Goal: Task Accomplishment & Management: Use online tool/utility

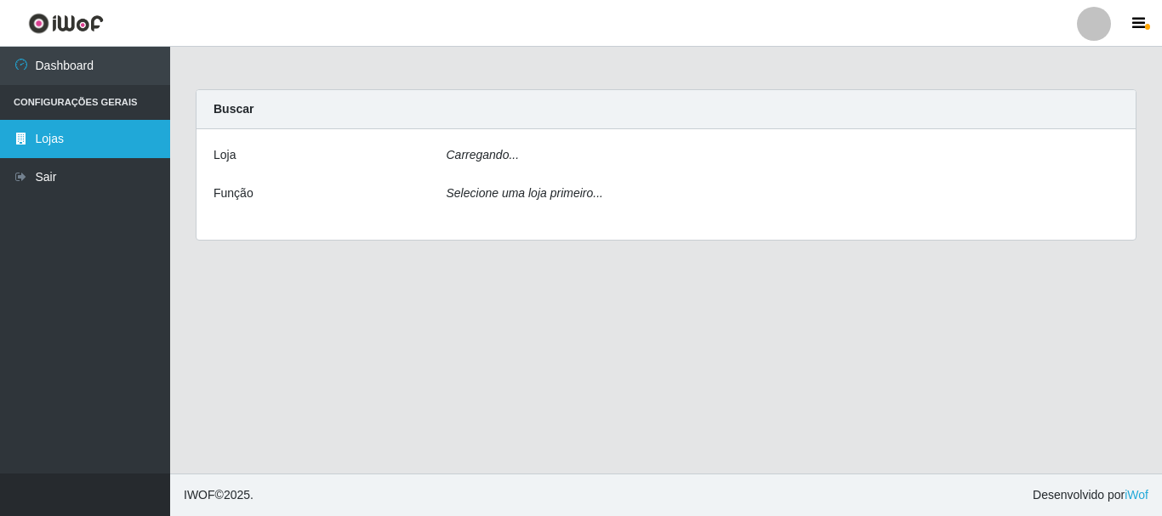
click at [89, 141] on link "Lojas" at bounding box center [85, 139] width 170 height 38
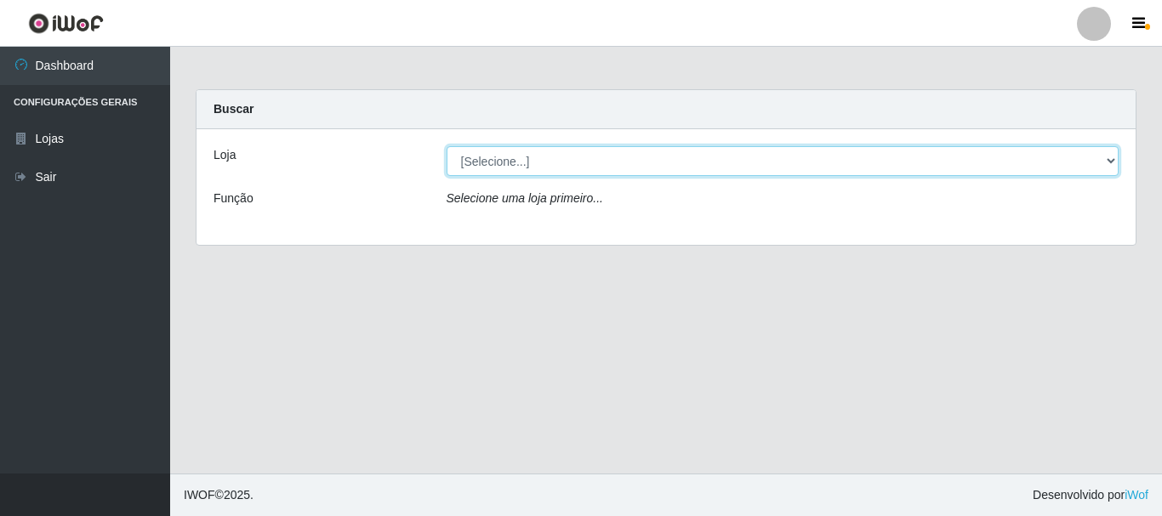
click at [1113, 159] on select "[Selecione...] Nordestão - Alecrim" at bounding box center [783, 161] width 673 height 30
select select "453"
click at [447, 146] on select "[Selecione...] Nordestão - Alecrim" at bounding box center [783, 161] width 673 height 30
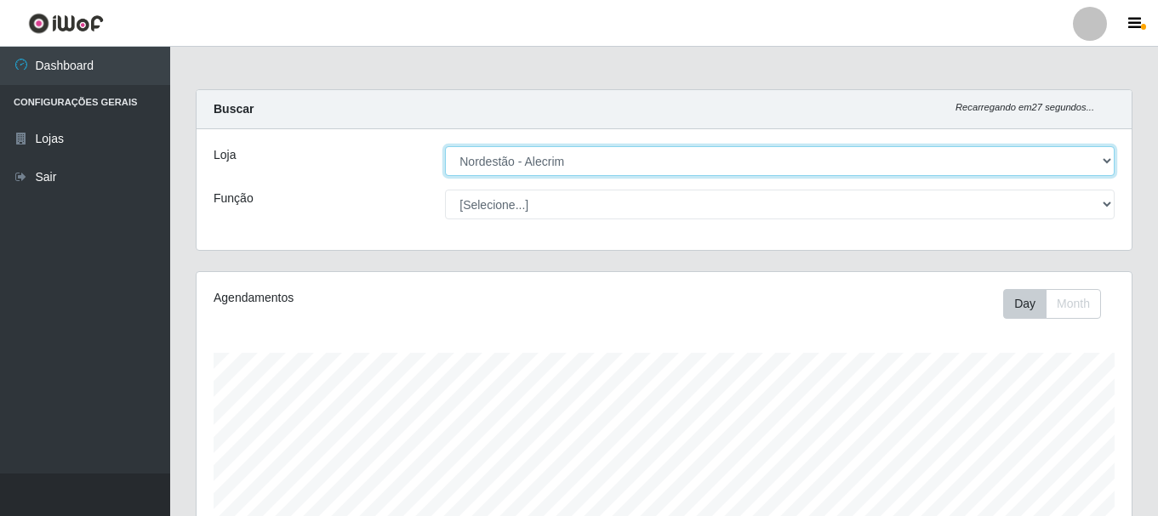
scroll to position [353, 935]
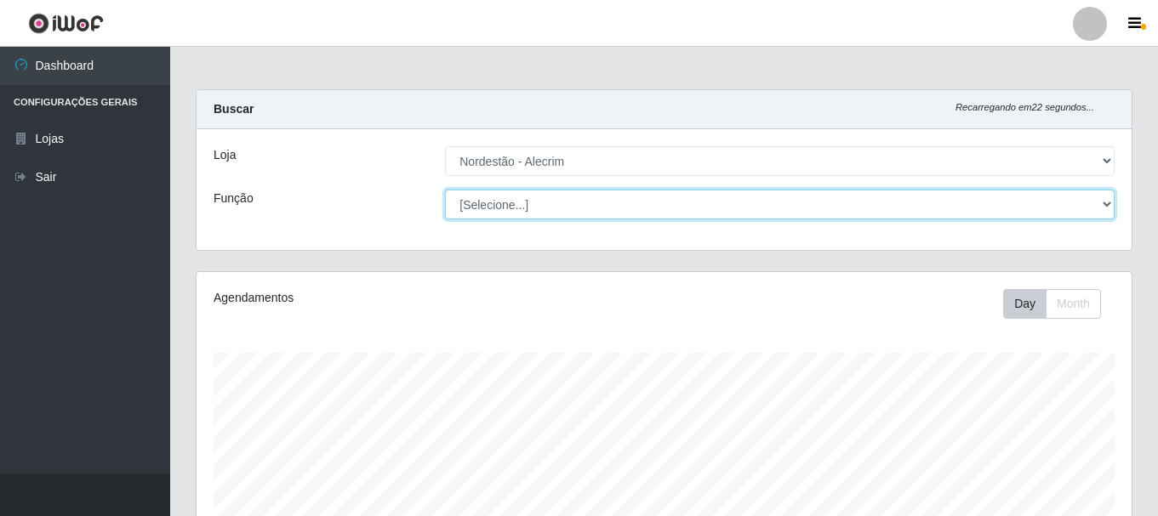
click at [1110, 202] on select "[Selecione...] Balconista + Balconista de Padaria Balconista de Padaria ++ Emba…" at bounding box center [780, 205] width 670 height 30
select select "1"
click at [445, 190] on select "[Selecione...] Balconista + Balconista de Padaria Balconista de Padaria ++ Emba…" at bounding box center [780, 205] width 670 height 30
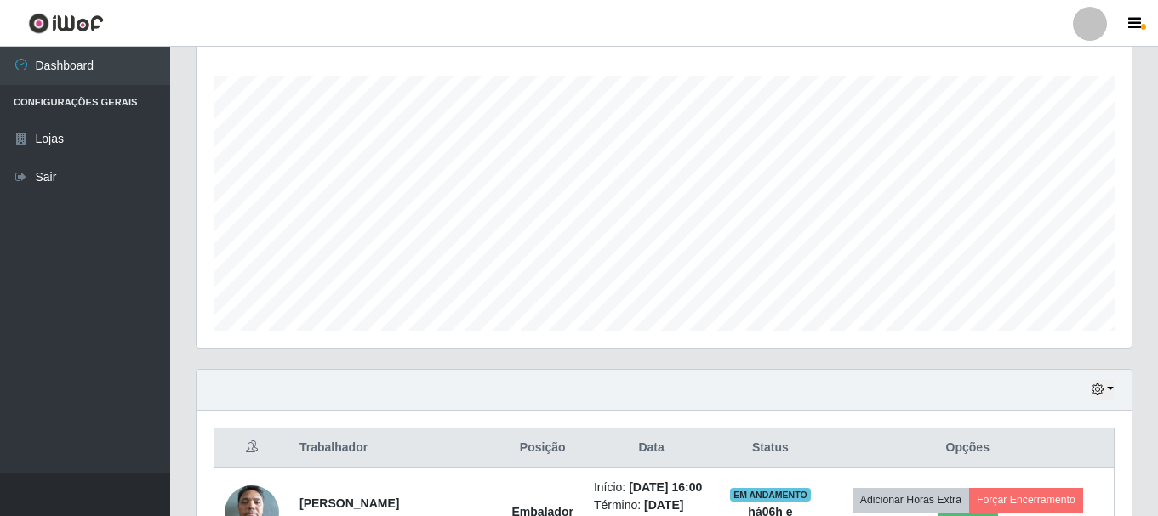
scroll to position [399, 0]
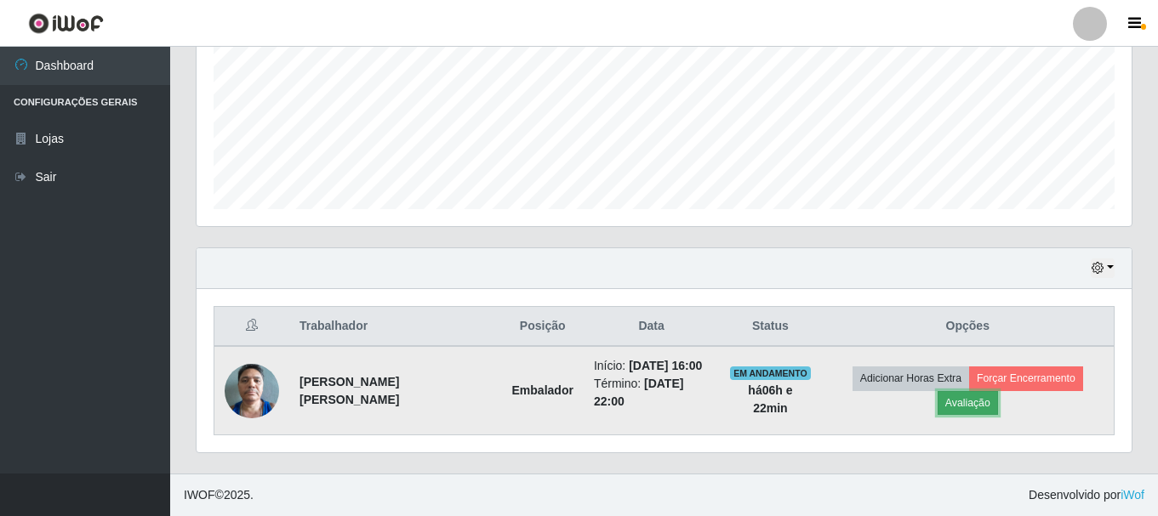
click at [961, 411] on button "Avaliação" at bounding box center [968, 403] width 60 height 24
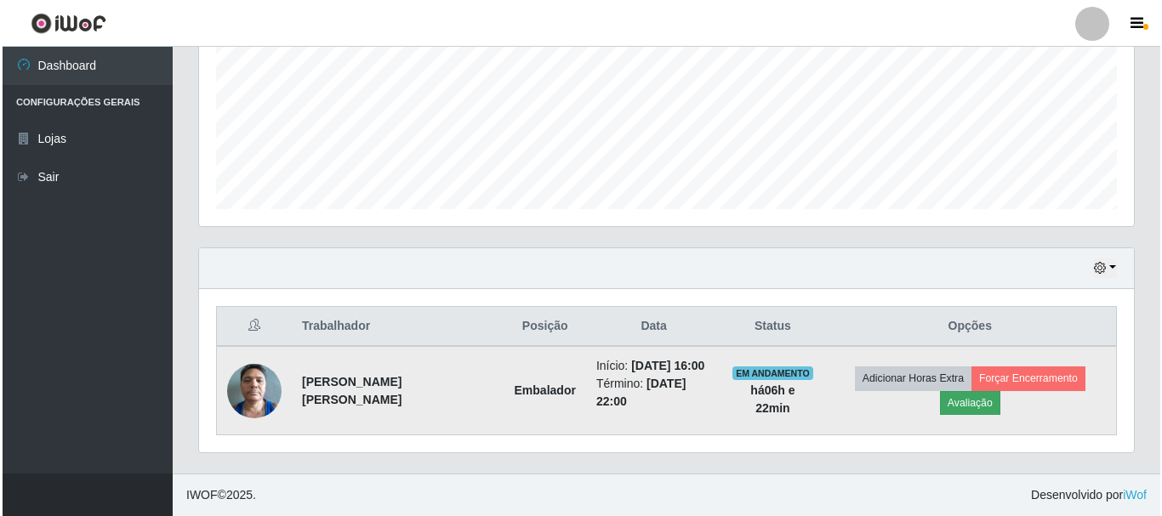
scroll to position [353, 927]
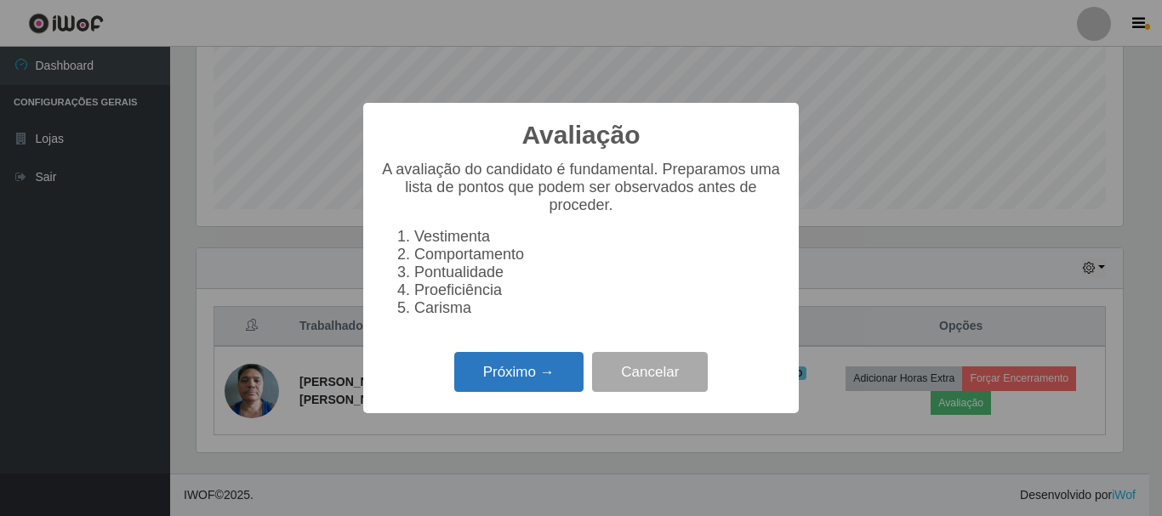
click at [517, 375] on button "Próximo →" at bounding box center [518, 372] width 129 height 40
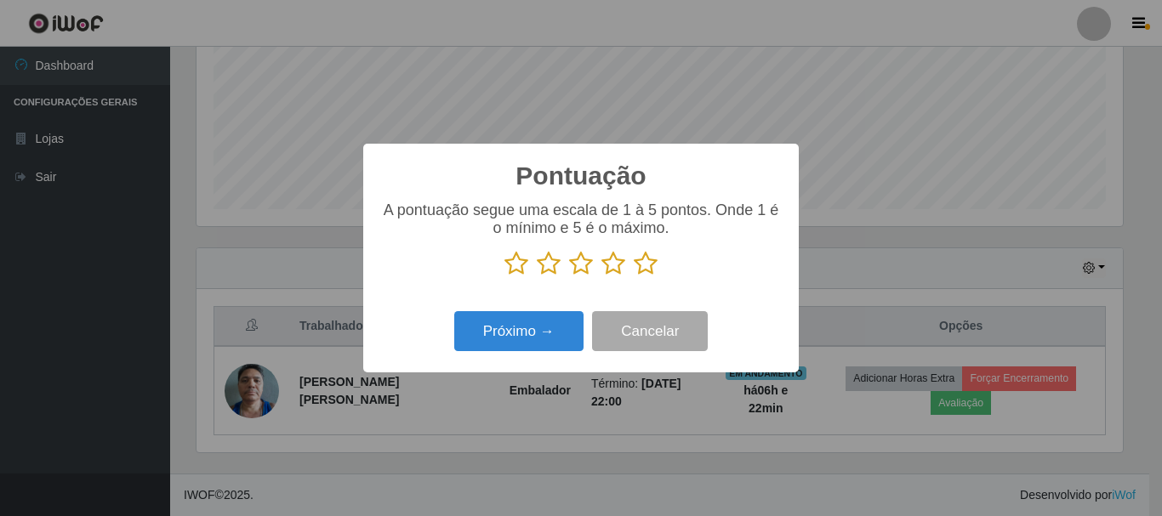
click at [639, 260] on icon at bounding box center [646, 264] width 24 height 26
click at [634, 277] on input "radio" at bounding box center [634, 277] width 0 height 0
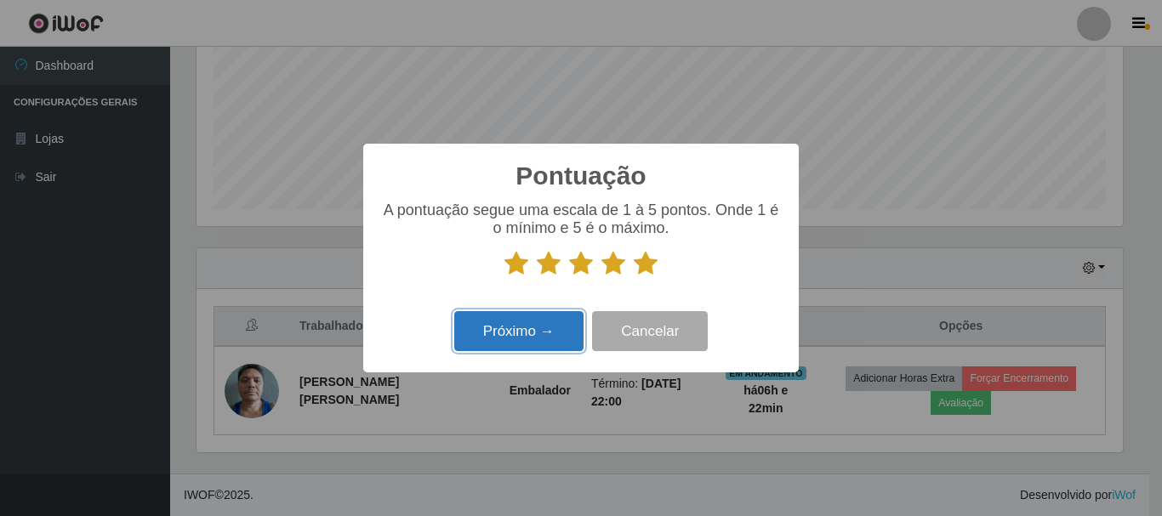
click at [539, 348] on button "Próximo →" at bounding box center [518, 331] width 129 height 40
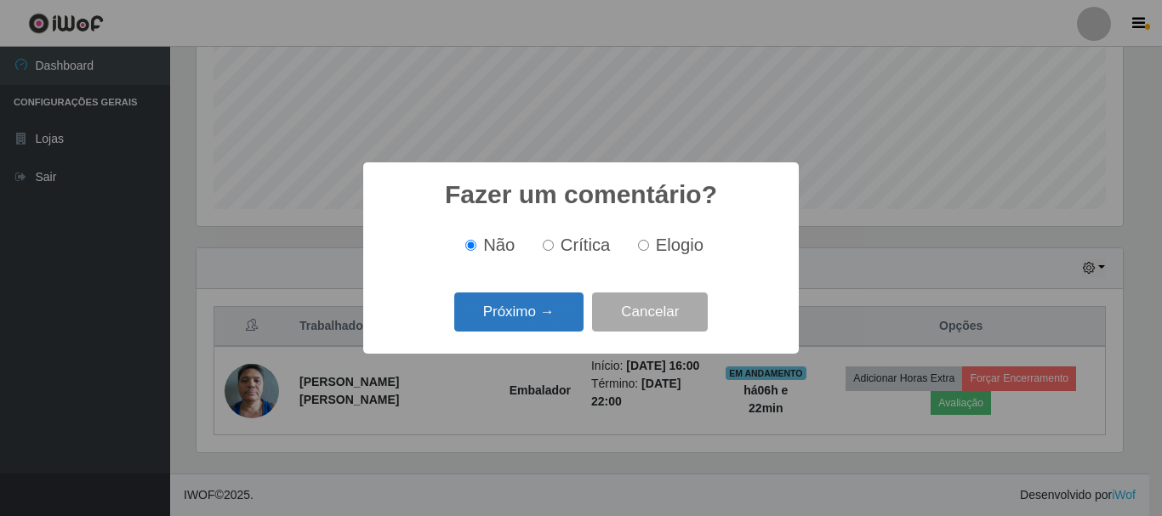
click at [574, 311] on button "Próximo →" at bounding box center [518, 313] width 129 height 40
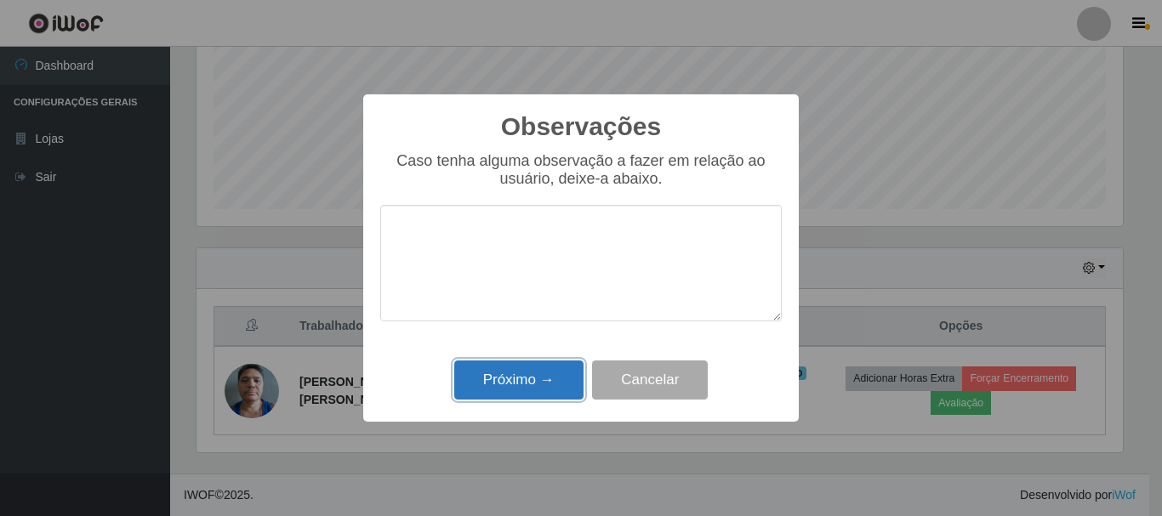
click at [557, 379] on button "Próximo →" at bounding box center [518, 381] width 129 height 40
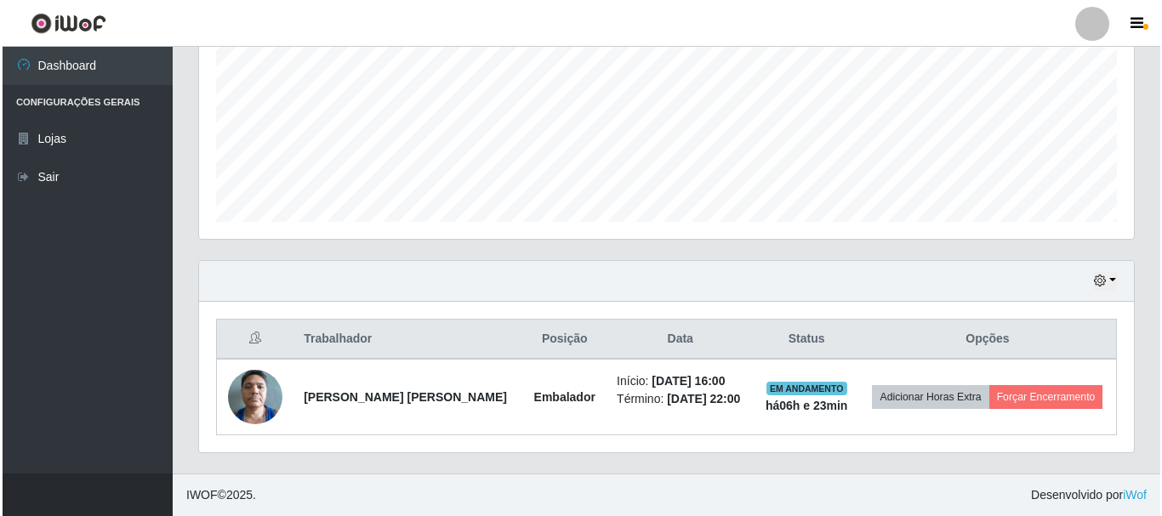
scroll to position [386, 0]
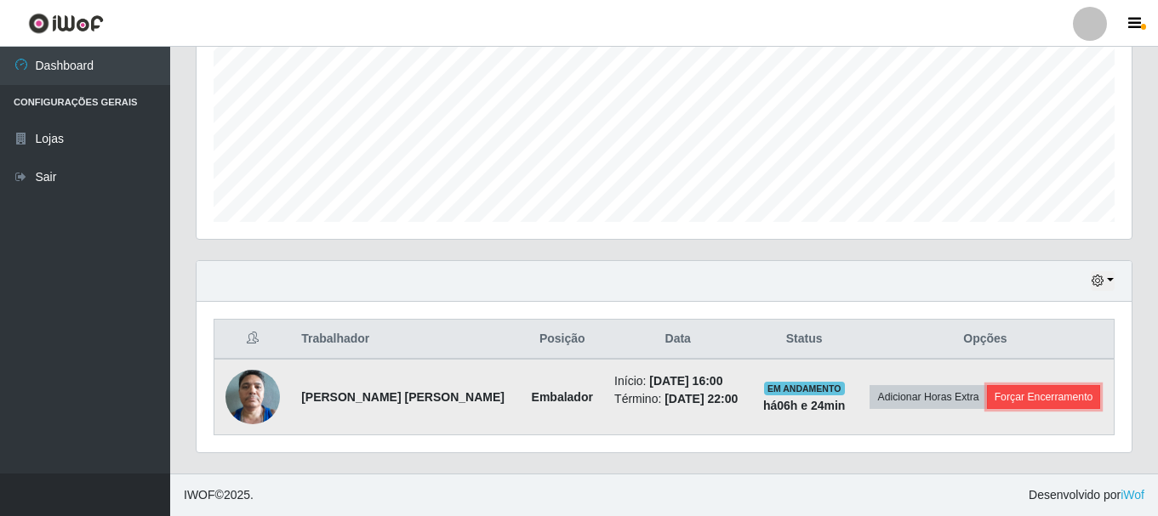
click at [1075, 391] on button "Forçar Encerramento" at bounding box center [1044, 397] width 114 height 24
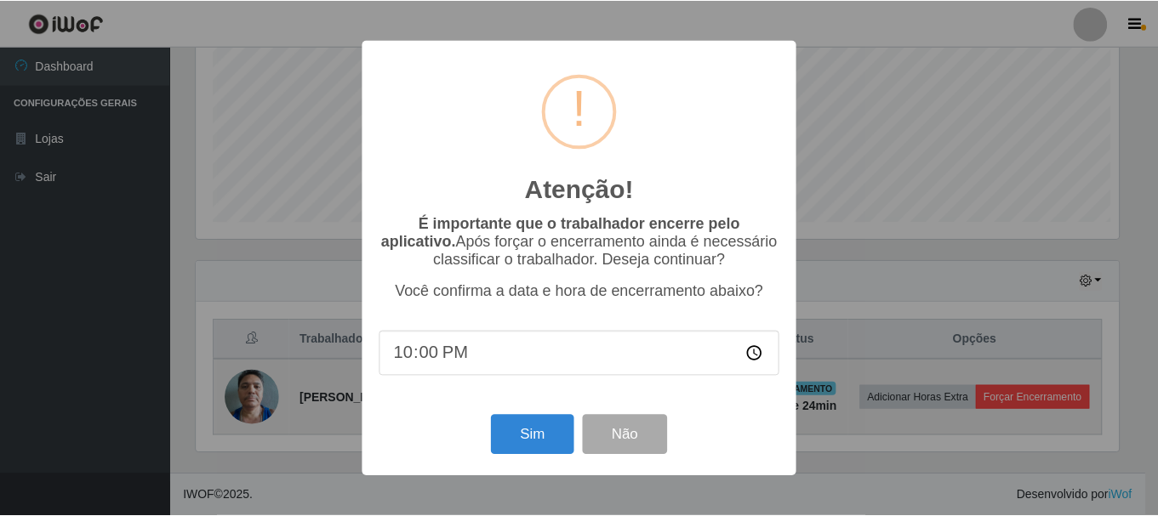
scroll to position [353, 927]
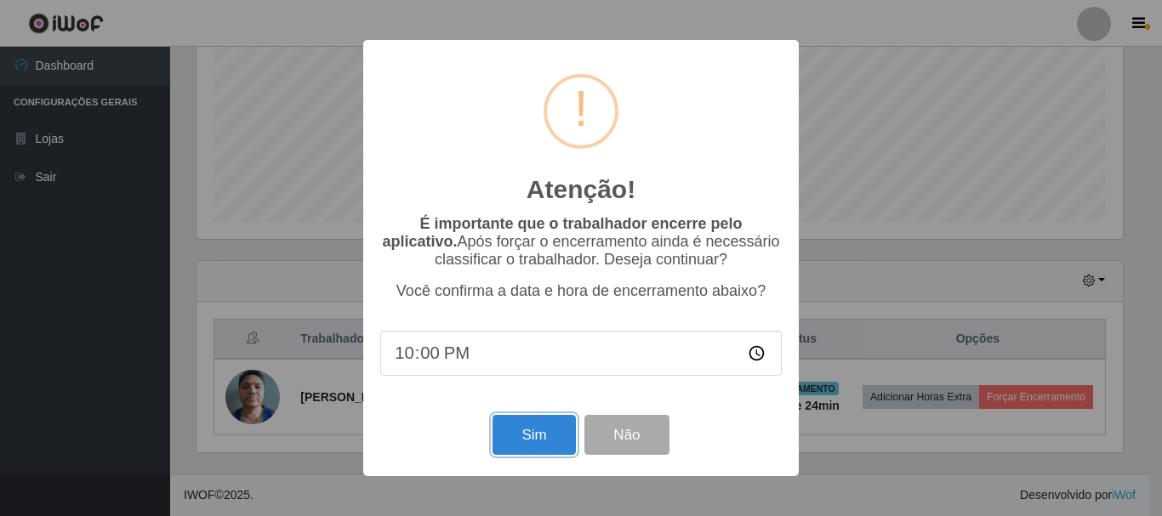
click at [530, 445] on button "Sim" at bounding box center [534, 435] width 83 height 40
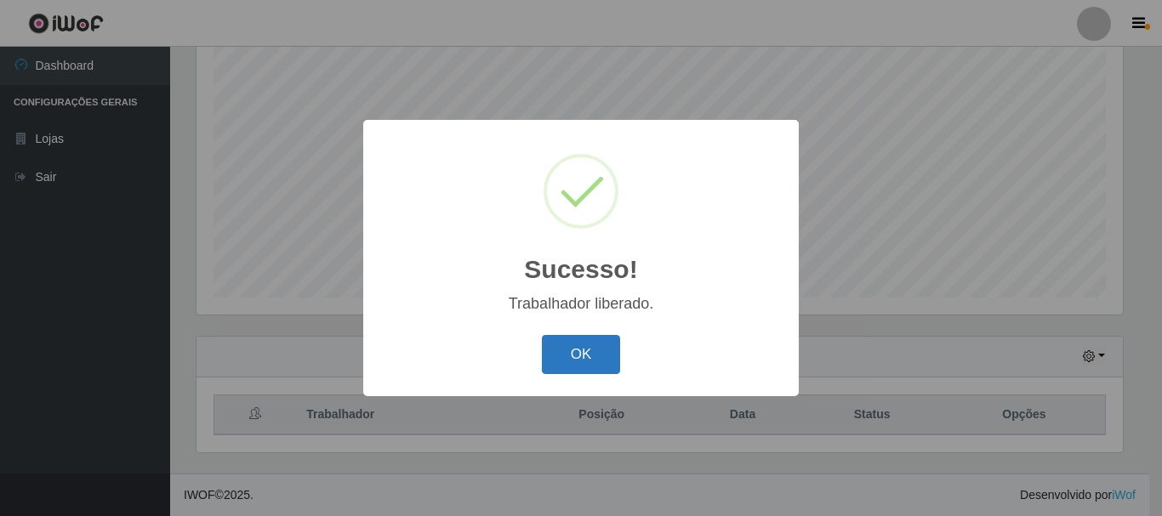
click at [596, 359] on button "OK" at bounding box center [581, 355] width 79 height 40
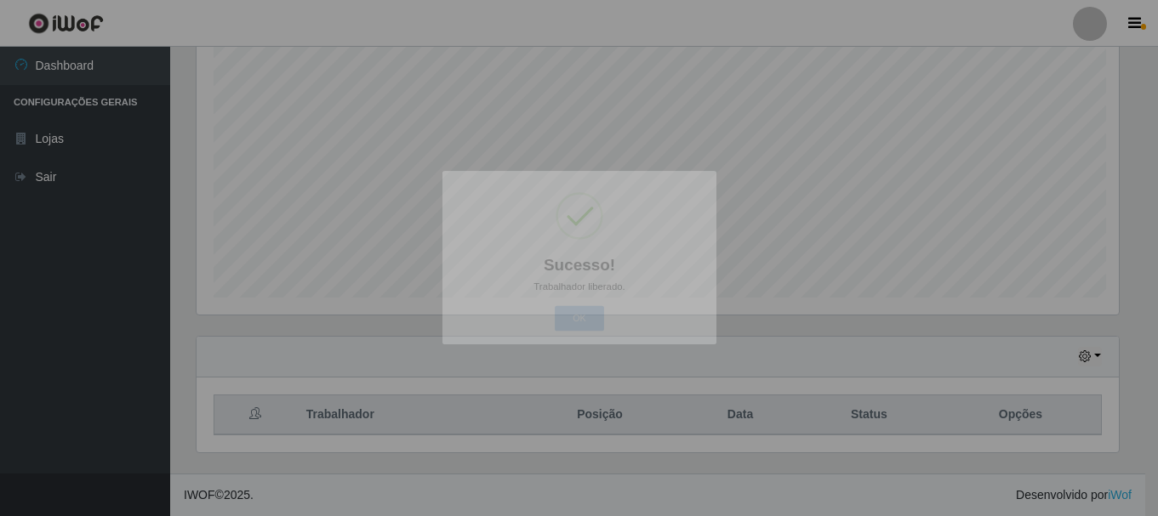
scroll to position [353, 935]
